Goal: Information Seeking & Learning: Learn about a topic

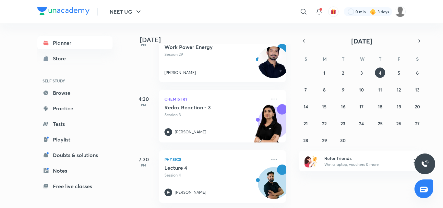
scroll to position [237, 0]
click at [168, 188] on icon at bounding box center [168, 192] width 8 height 8
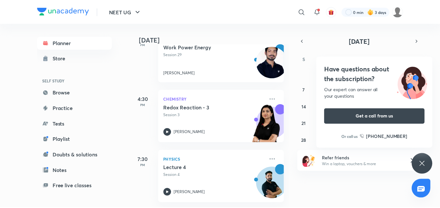
scroll to position [173, 0]
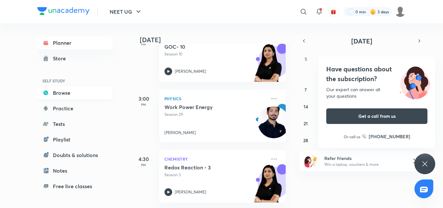
click at [57, 90] on link "Browse" at bounding box center [74, 92] width 75 height 13
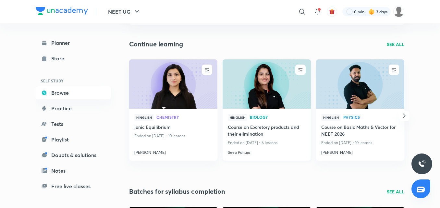
scroll to position [65, 0]
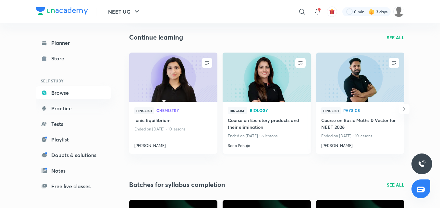
click at [247, 86] on img at bounding box center [267, 77] width 90 height 50
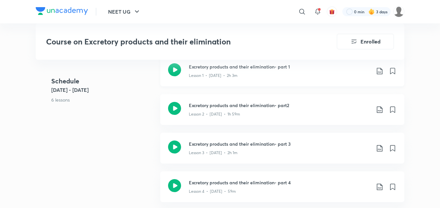
scroll to position [422, 0]
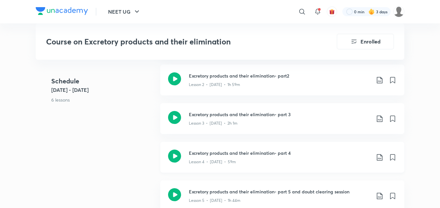
click at [173, 151] on icon at bounding box center [174, 156] width 13 height 13
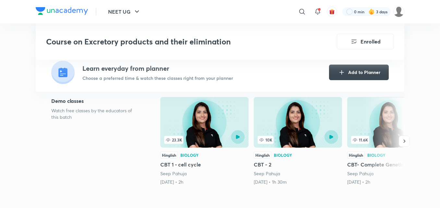
scroll to position [162, 0]
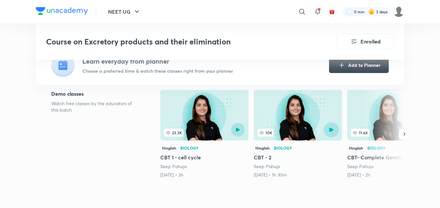
click at [330, 132] on button "button" at bounding box center [331, 129] width 15 height 15
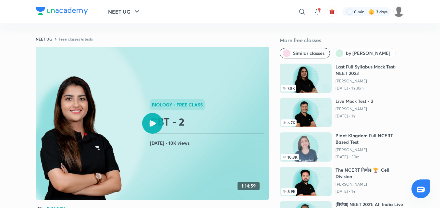
scroll to position [162, 0]
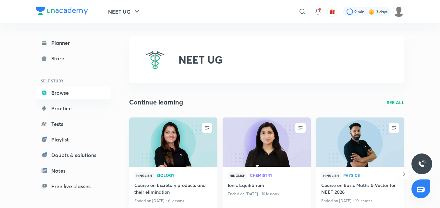
click at [363, 130] on img at bounding box center [360, 142] width 90 height 50
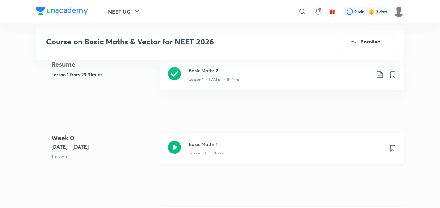
scroll to position [324, 0]
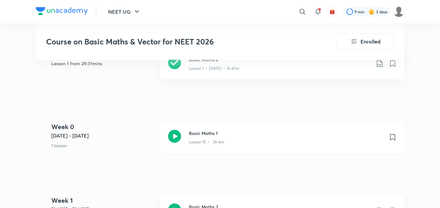
click at [175, 138] on icon at bounding box center [174, 136] width 13 height 13
